Goal: Information Seeking & Learning: Learn about a topic

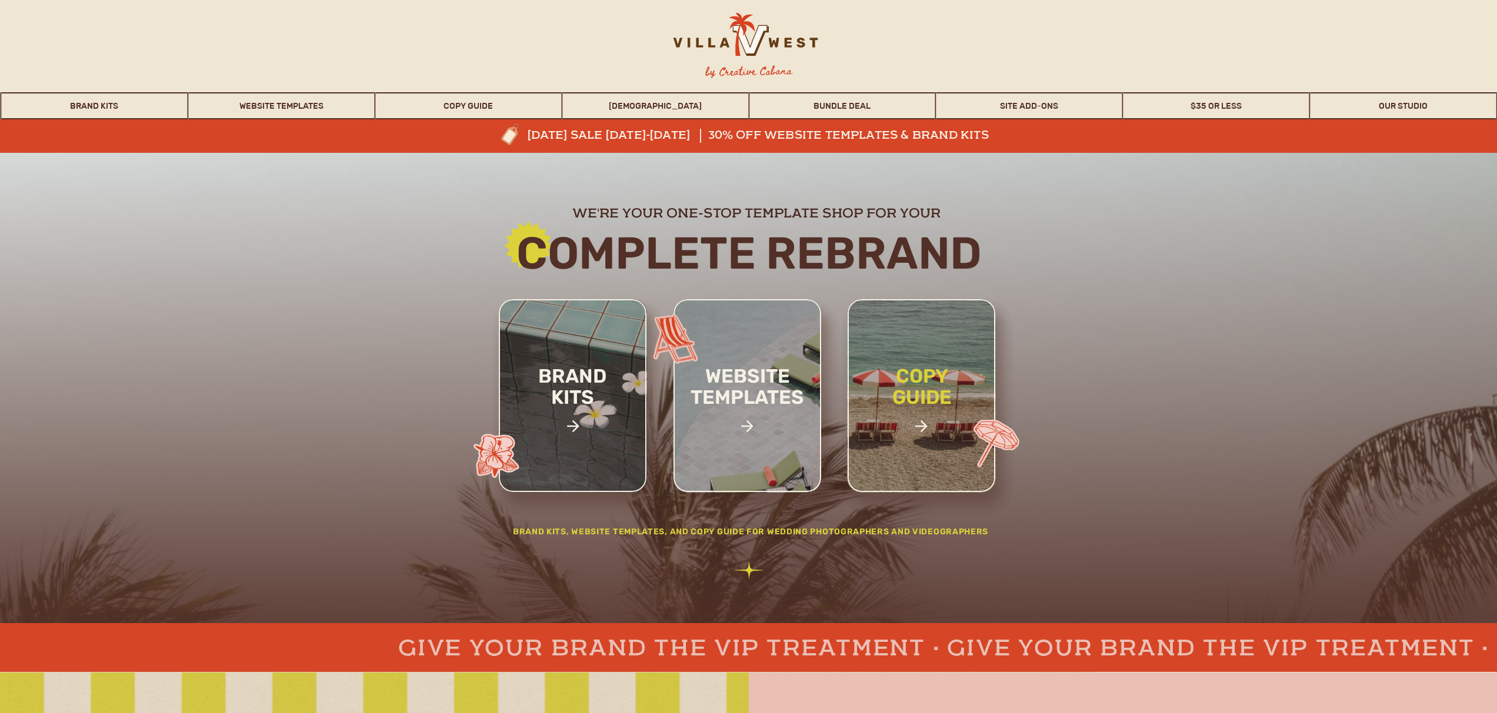
click at [919, 393] on h2 "copy guide" at bounding box center [922, 407] width 109 height 82
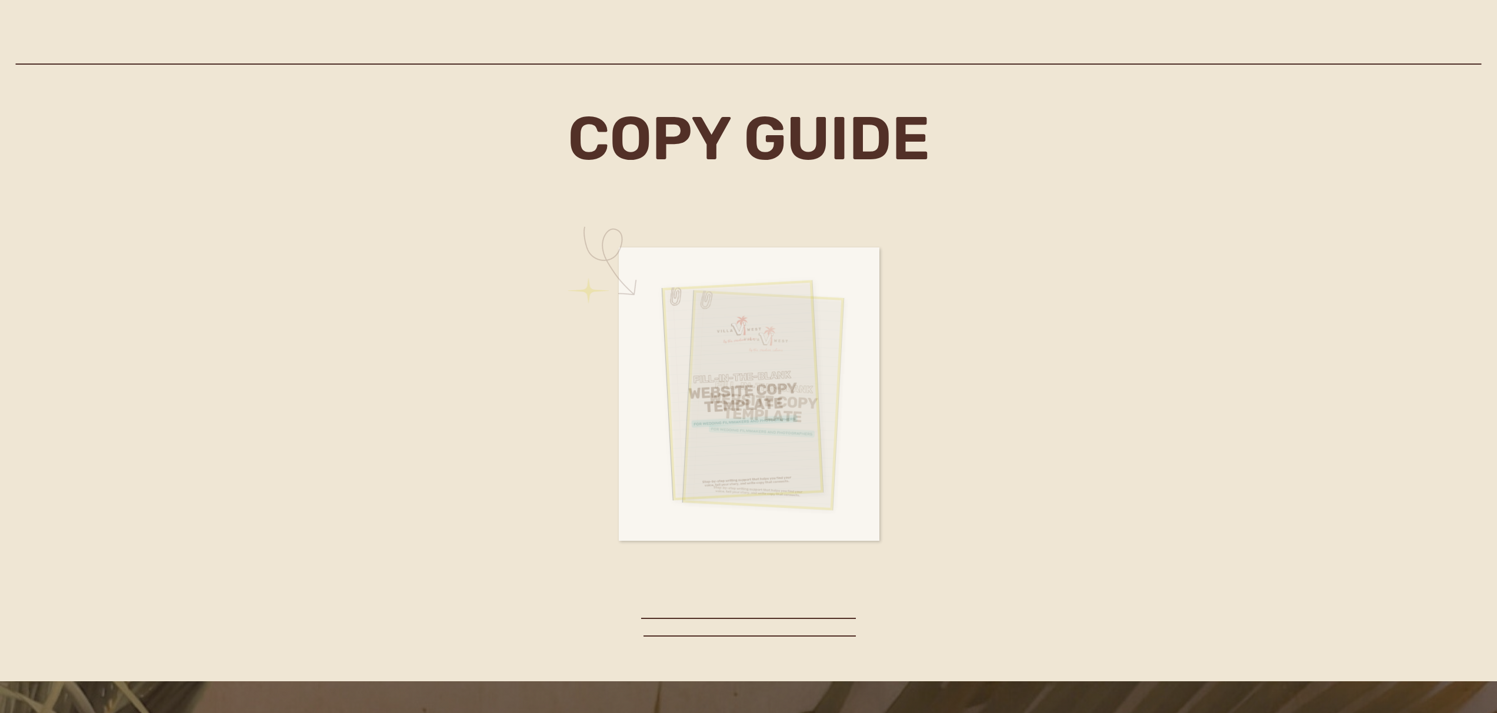
scroll to position [4839, 0]
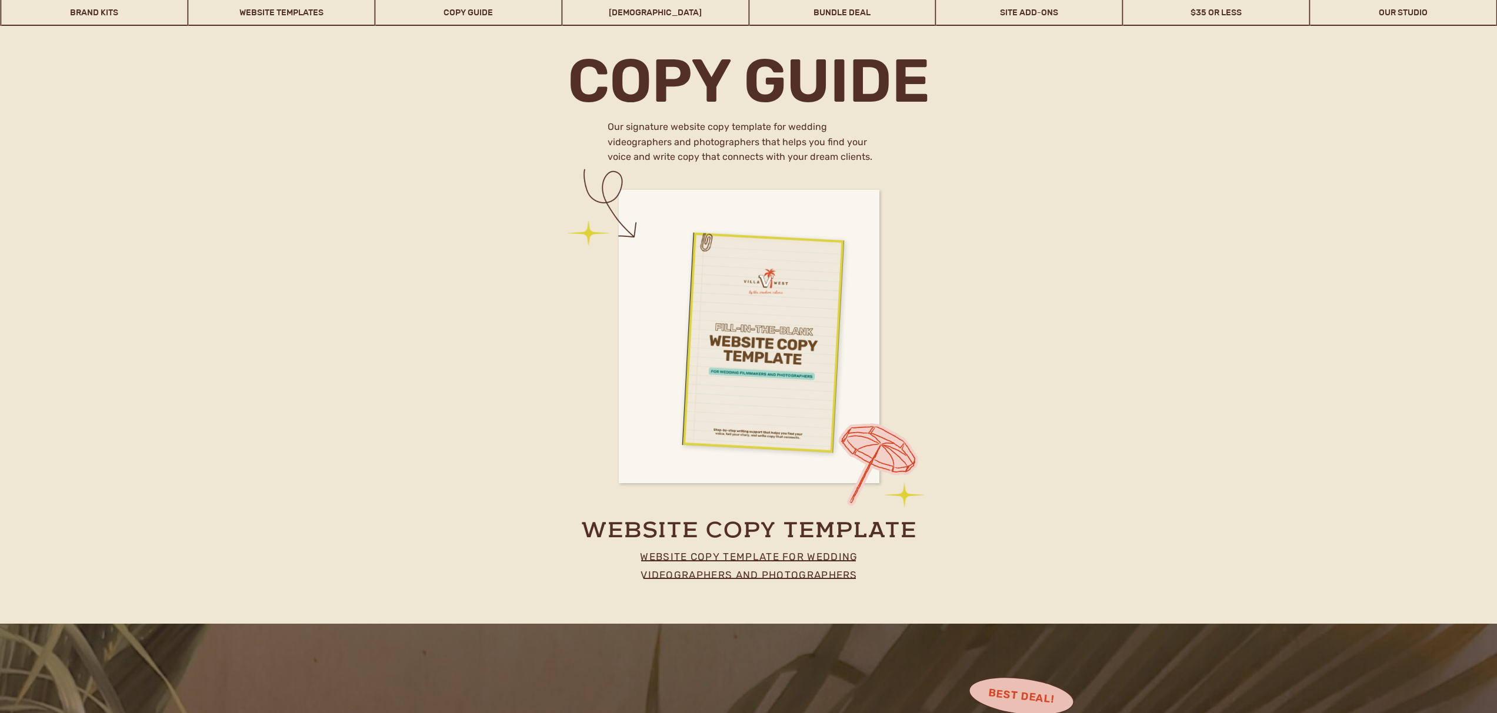
click at [762, 382] on div at bounding box center [742, 333] width 162 height 222
click at [755, 316] on div at bounding box center [742, 333] width 162 height 222
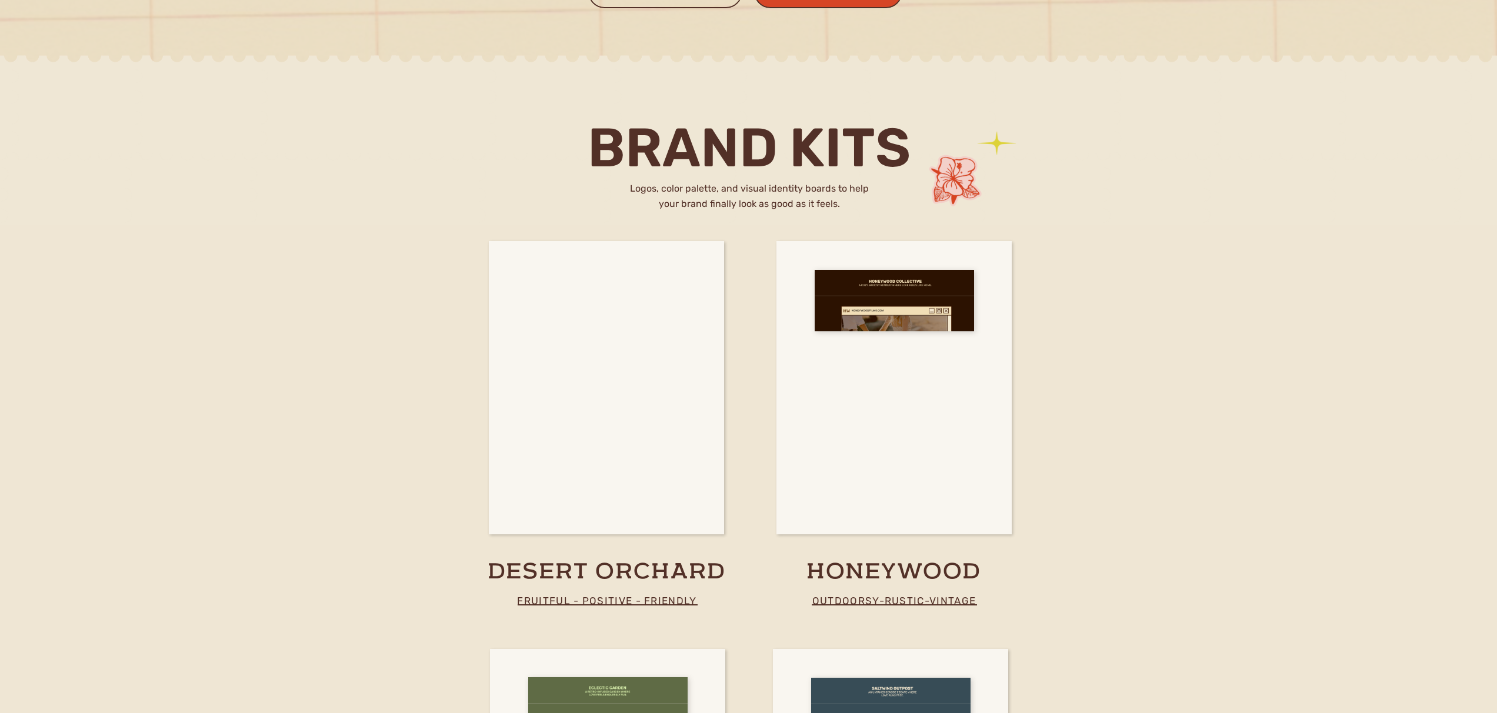
scroll to position [1913, 0]
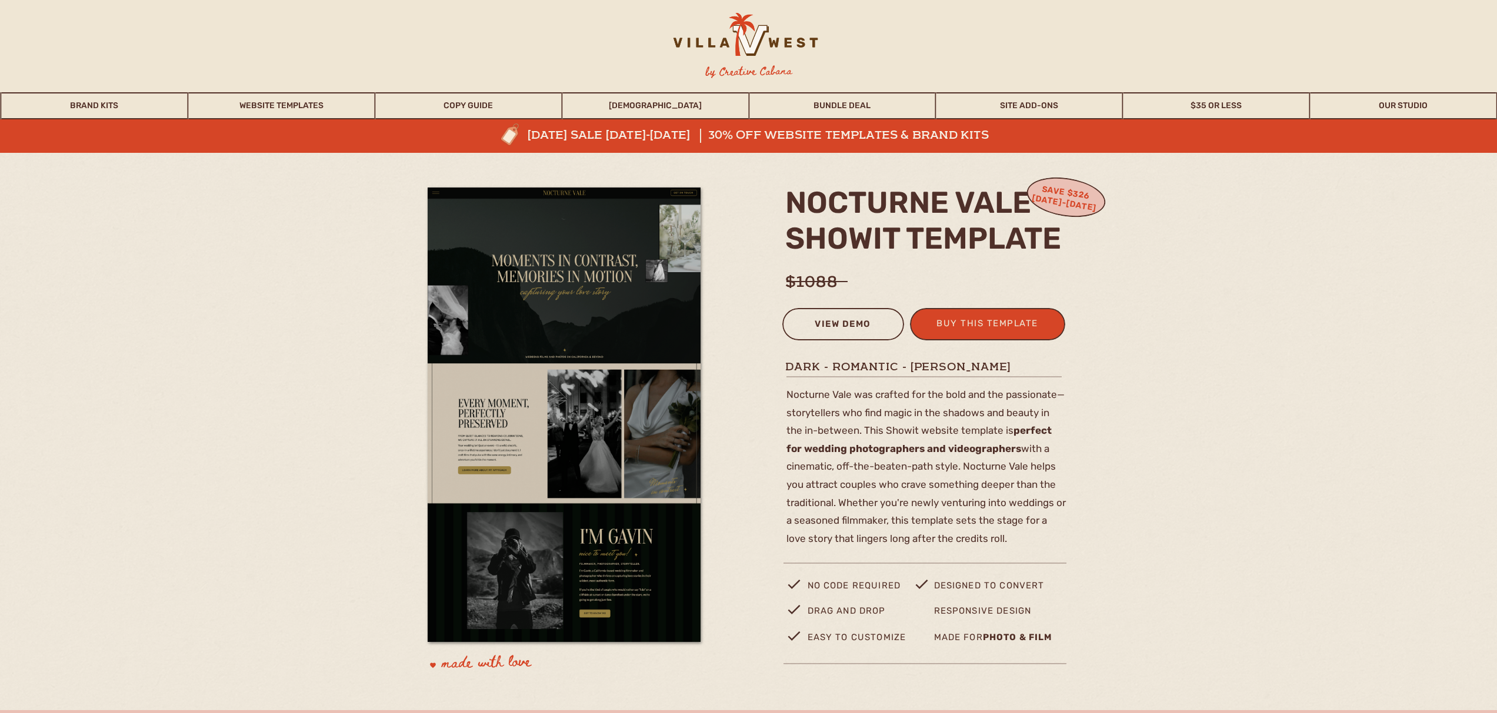
click at [838, 320] on div "view demo" at bounding box center [843, 325] width 106 height 19
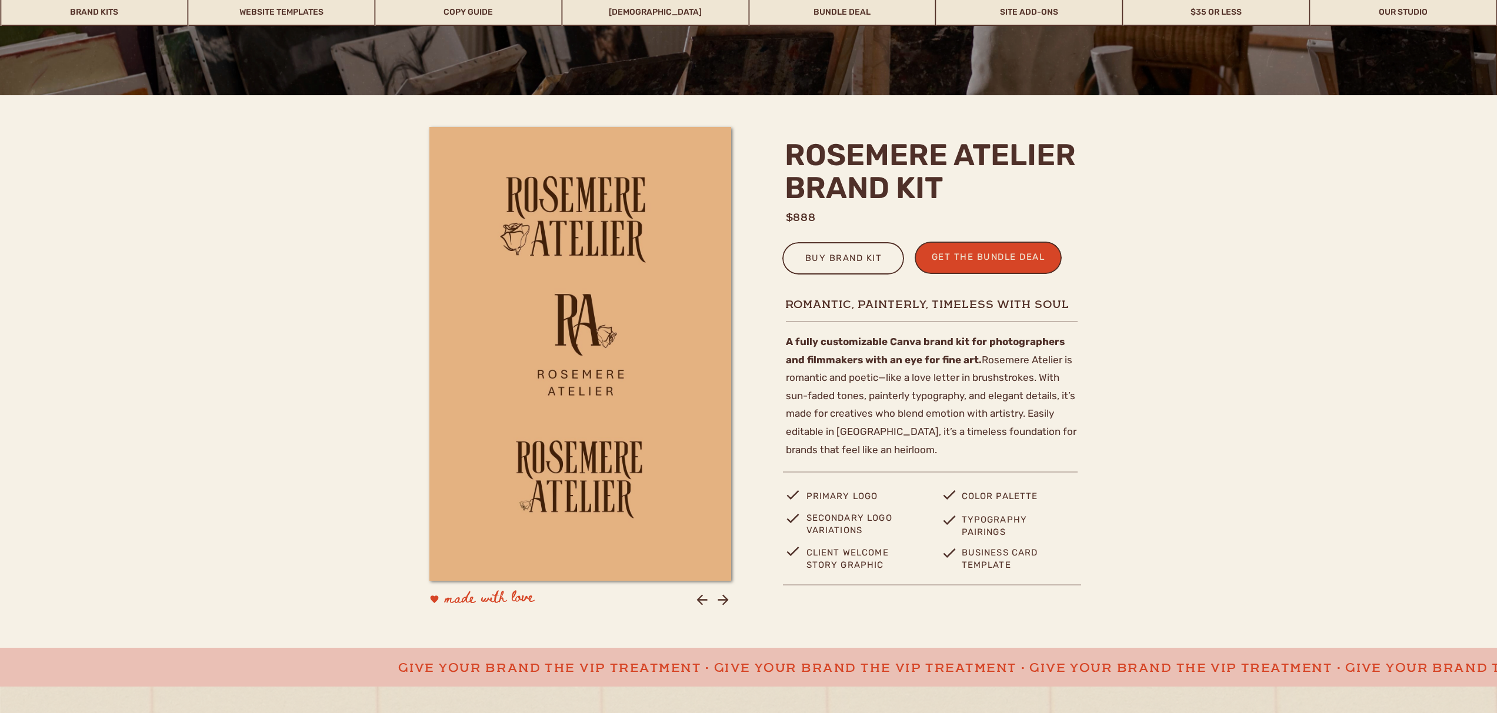
scroll to position [272, 0]
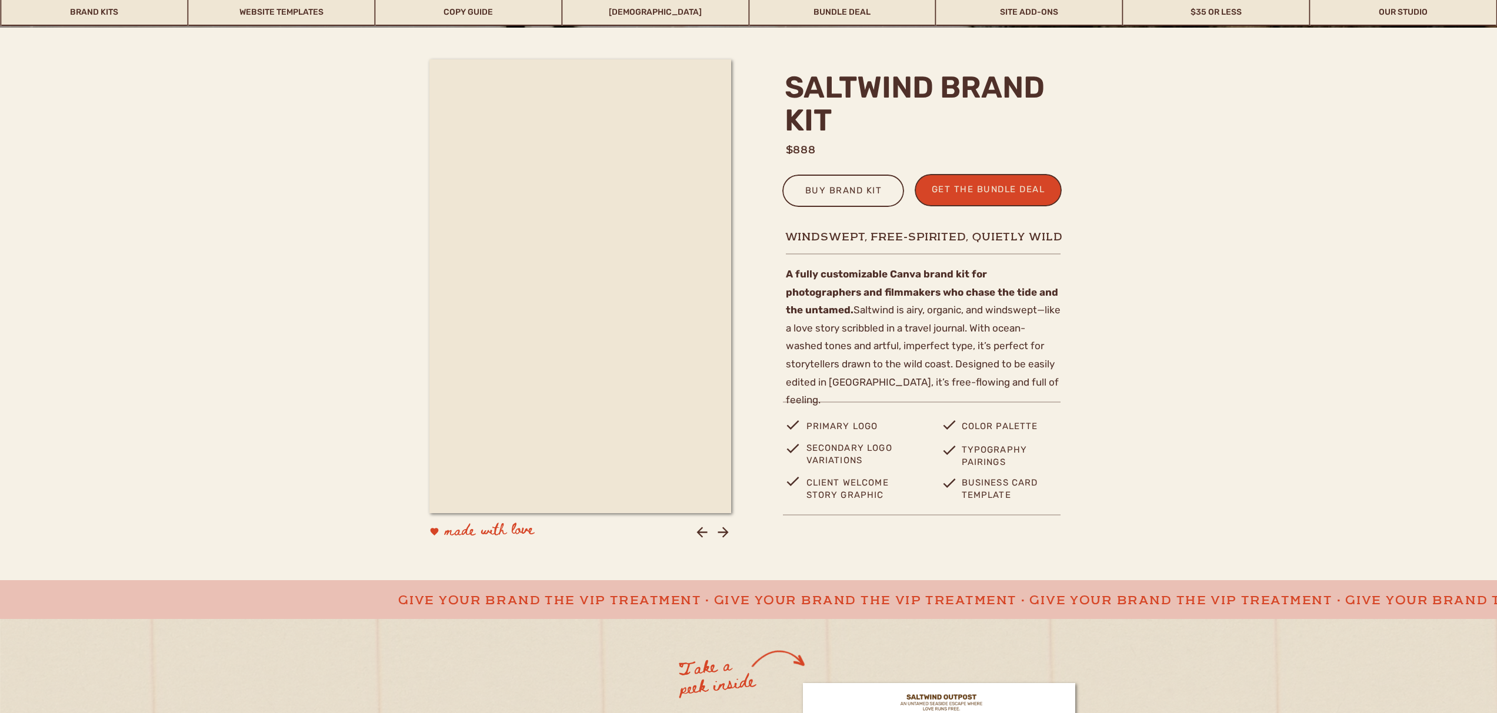
scroll to position [318, 0]
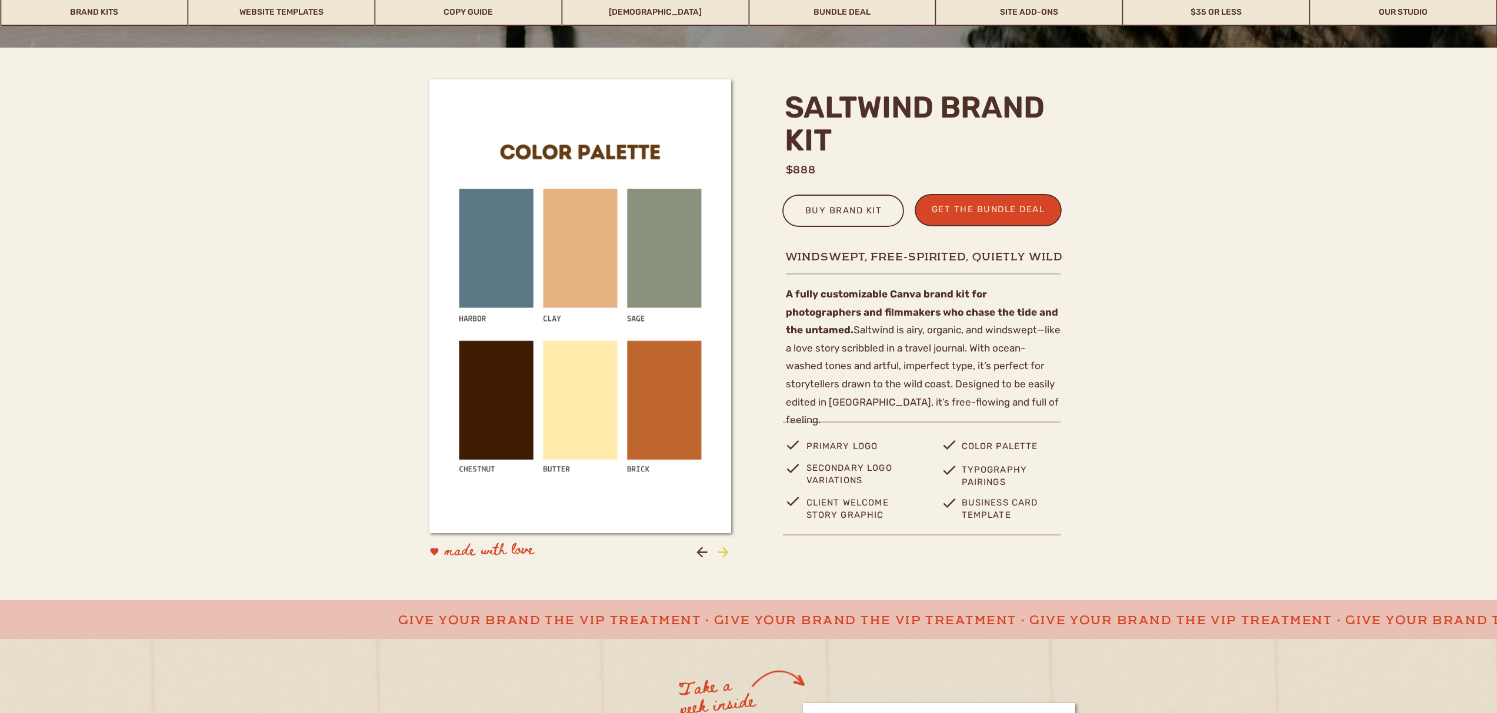
click at [722, 553] on icon at bounding box center [723, 552] width 11 height 11
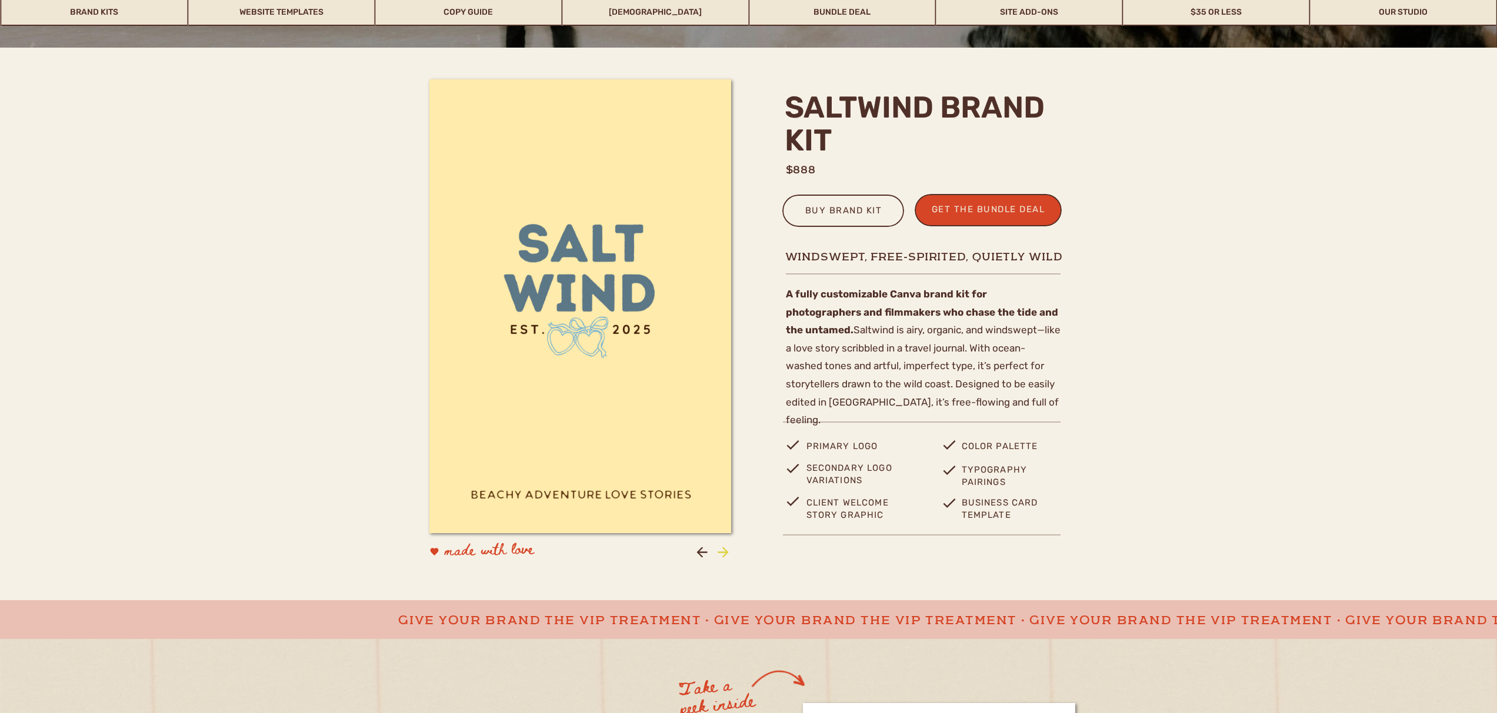
click at [722, 553] on icon at bounding box center [723, 552] width 11 height 11
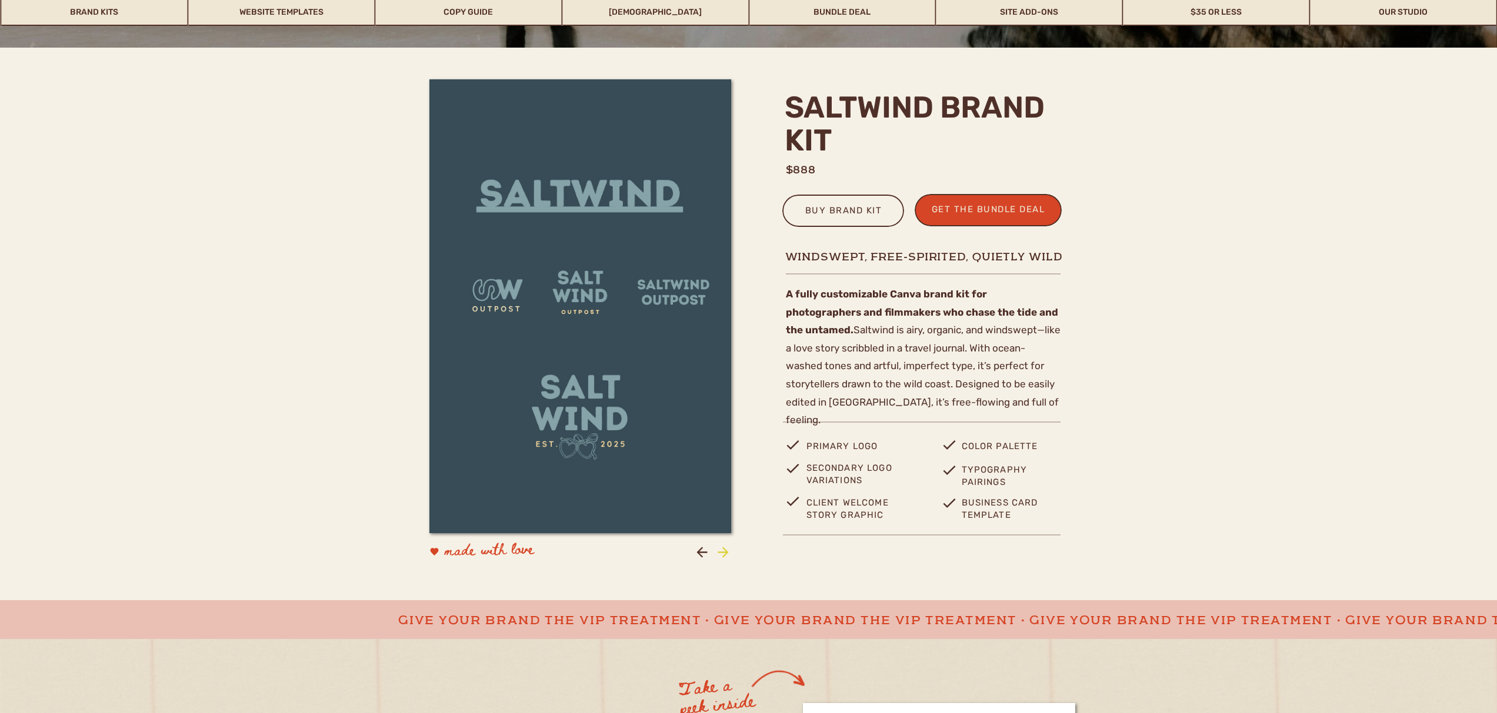
click at [722, 553] on icon at bounding box center [723, 552] width 11 height 11
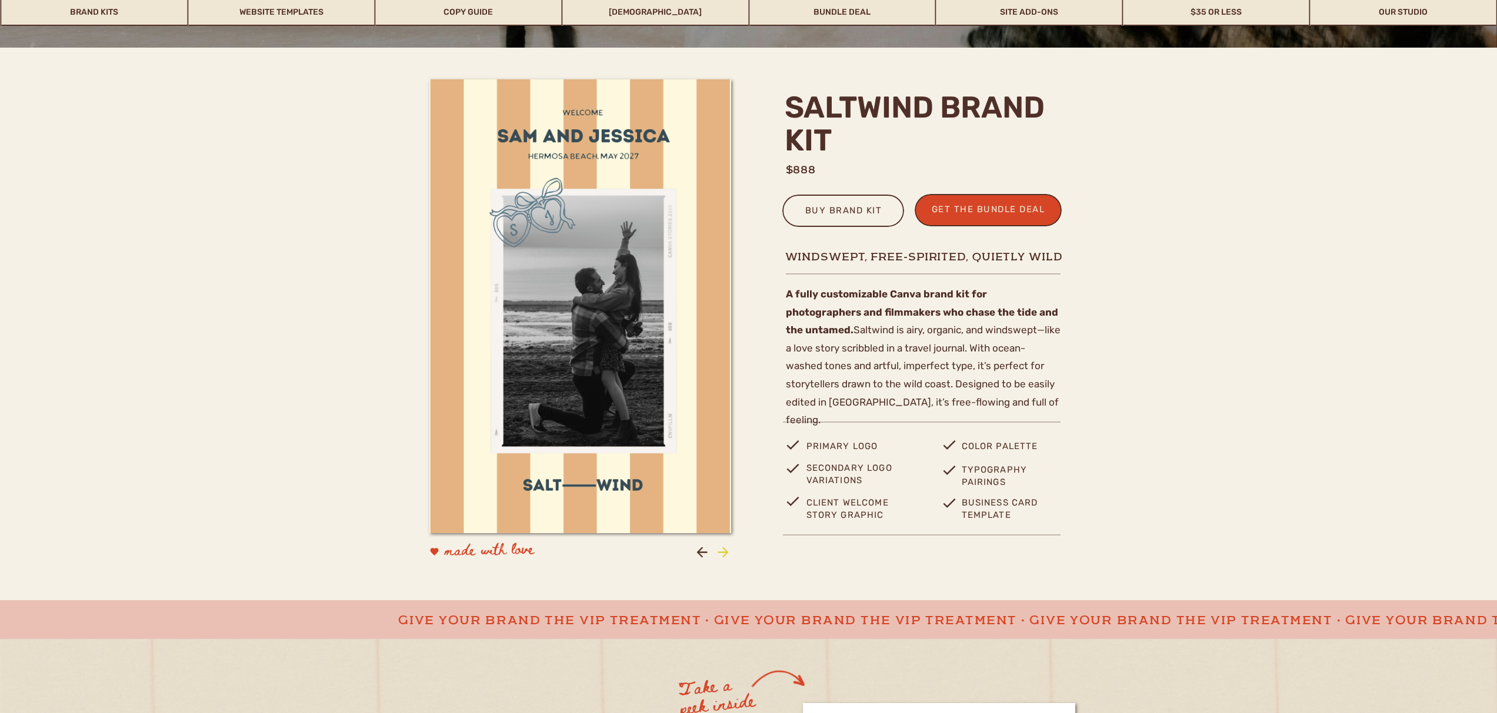
click at [722, 553] on icon at bounding box center [723, 552] width 11 height 11
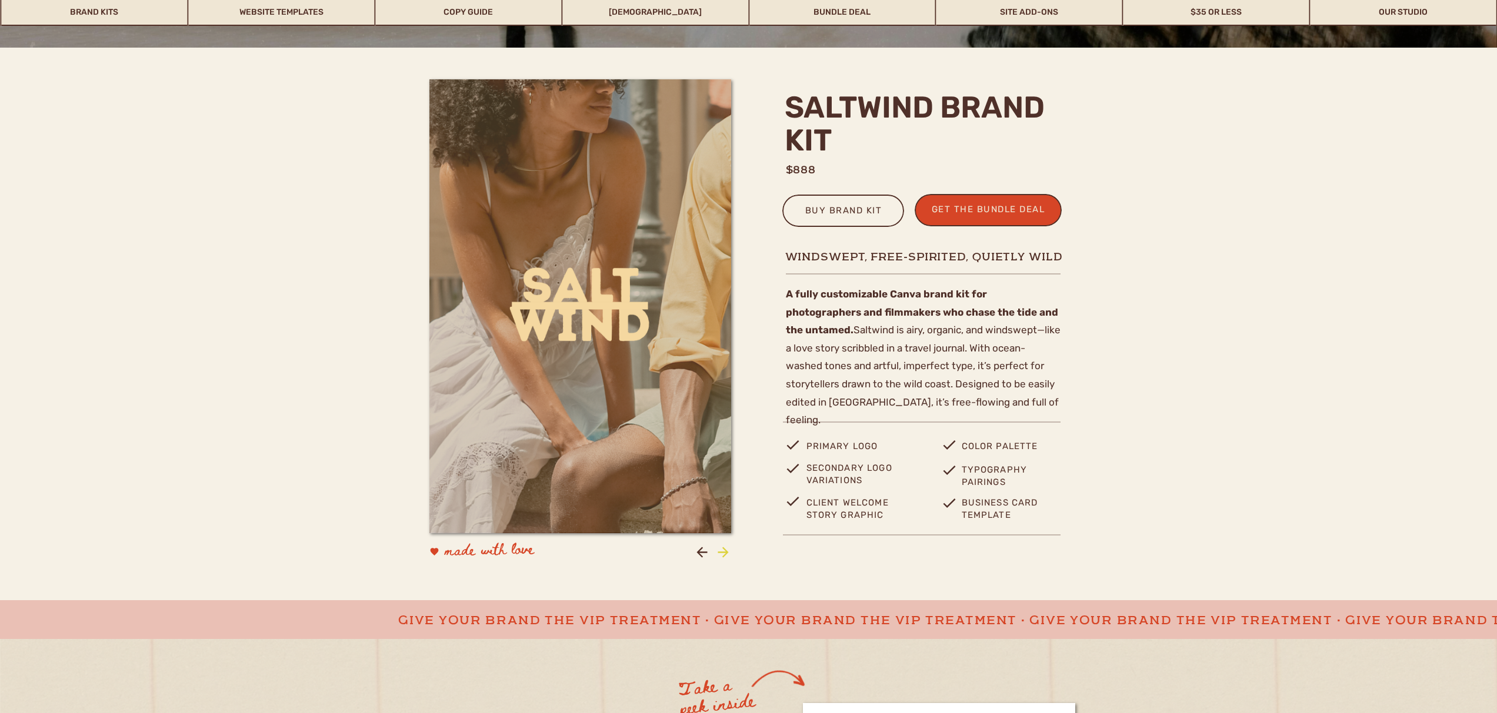
click at [722, 553] on icon at bounding box center [723, 552] width 11 height 11
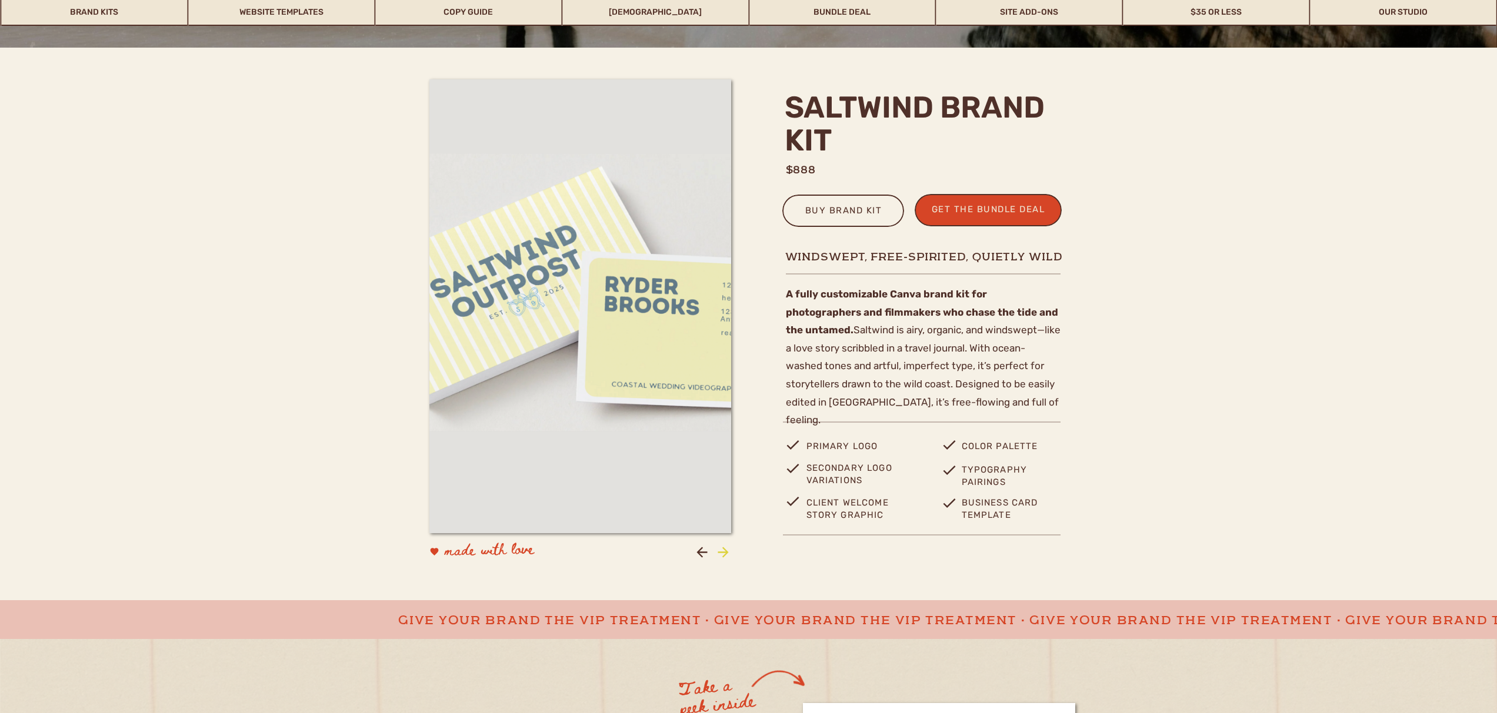
click at [722, 553] on icon at bounding box center [723, 552] width 11 height 11
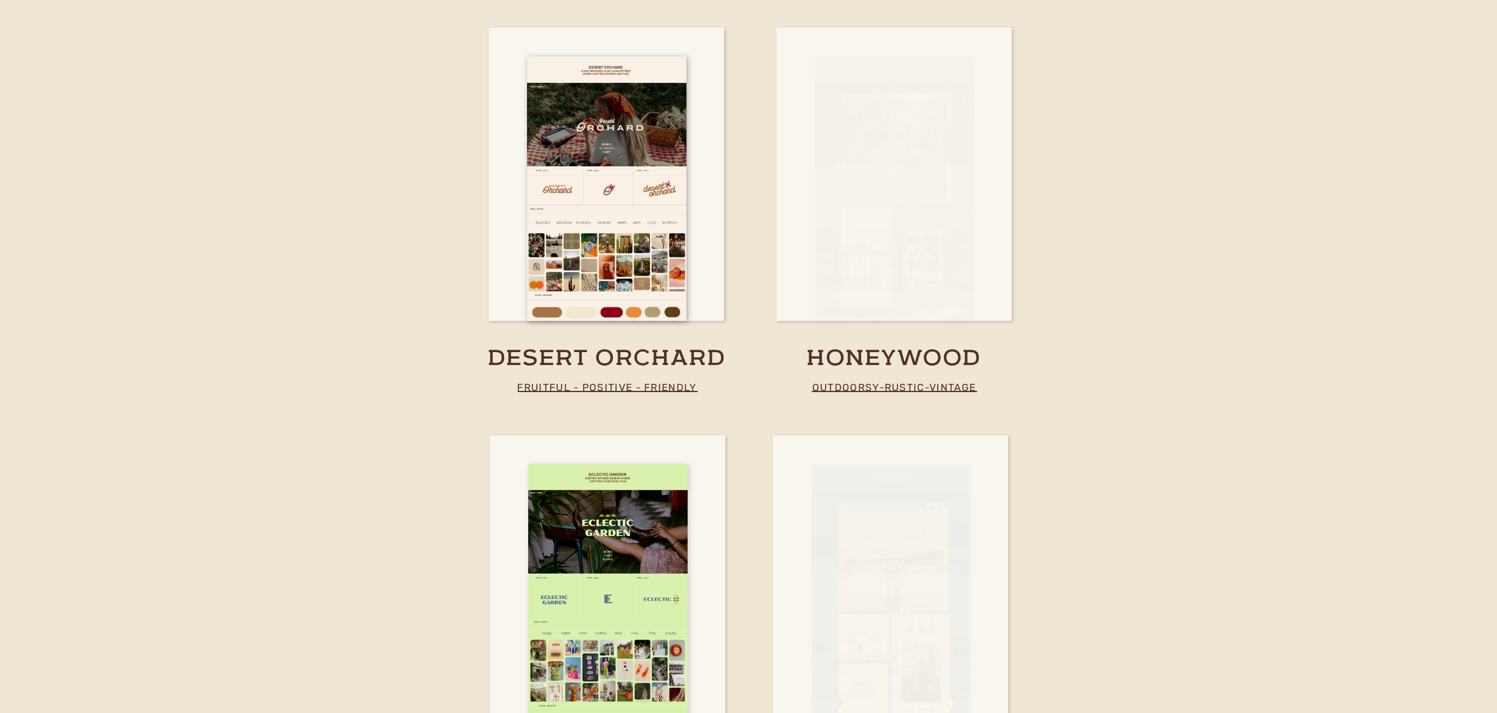
scroll to position [1969, 0]
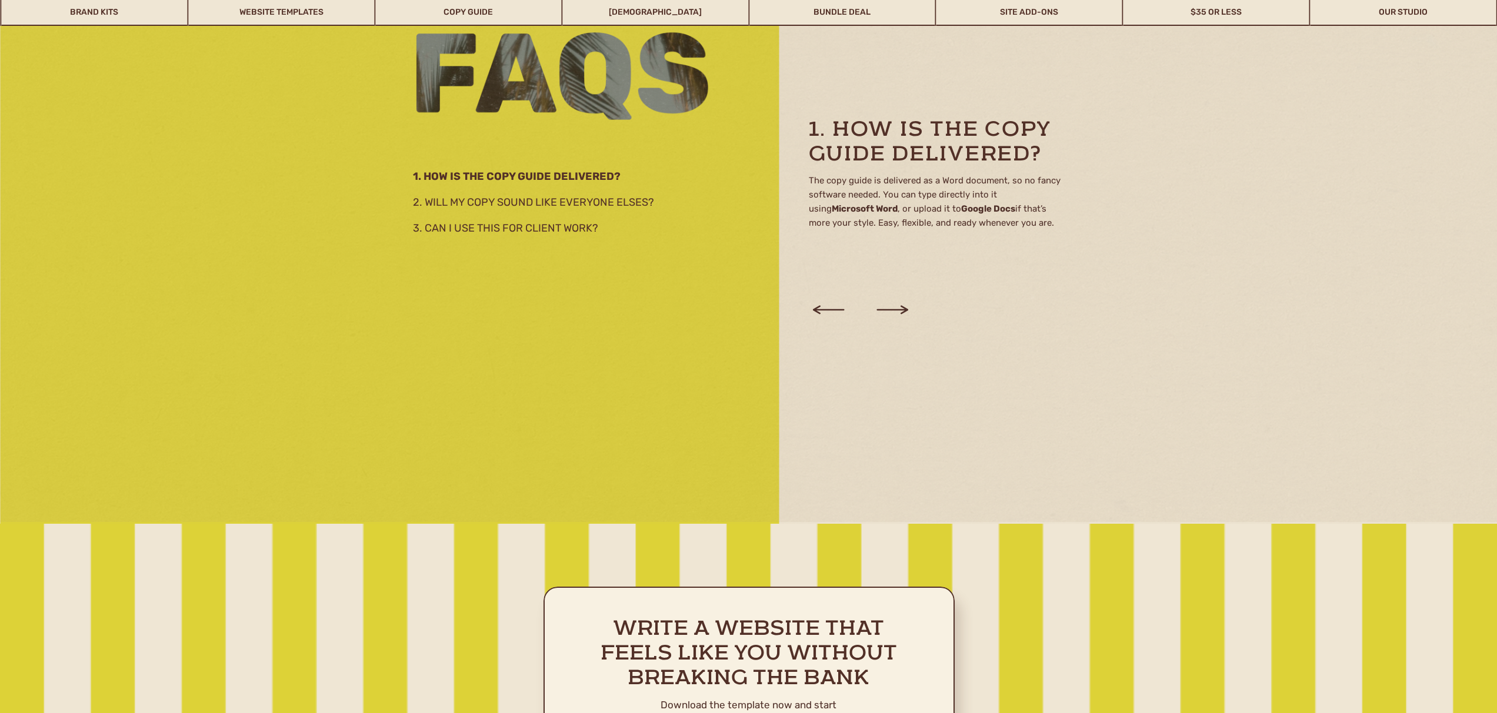
scroll to position [2133, 0]
